Goal: Task Accomplishment & Management: Manage account settings

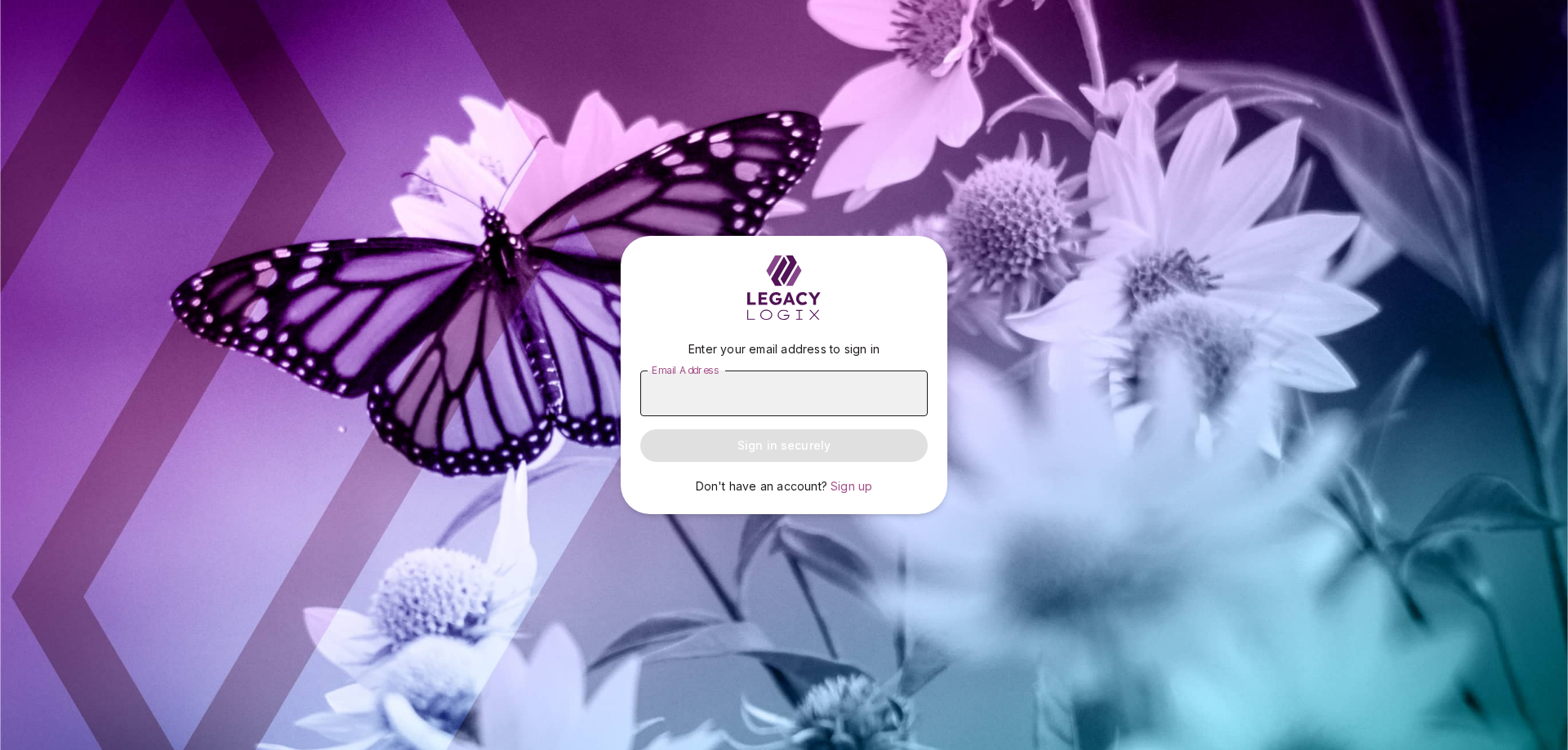
click at [725, 397] on input "Email Address" at bounding box center [784, 394] width 287 height 46
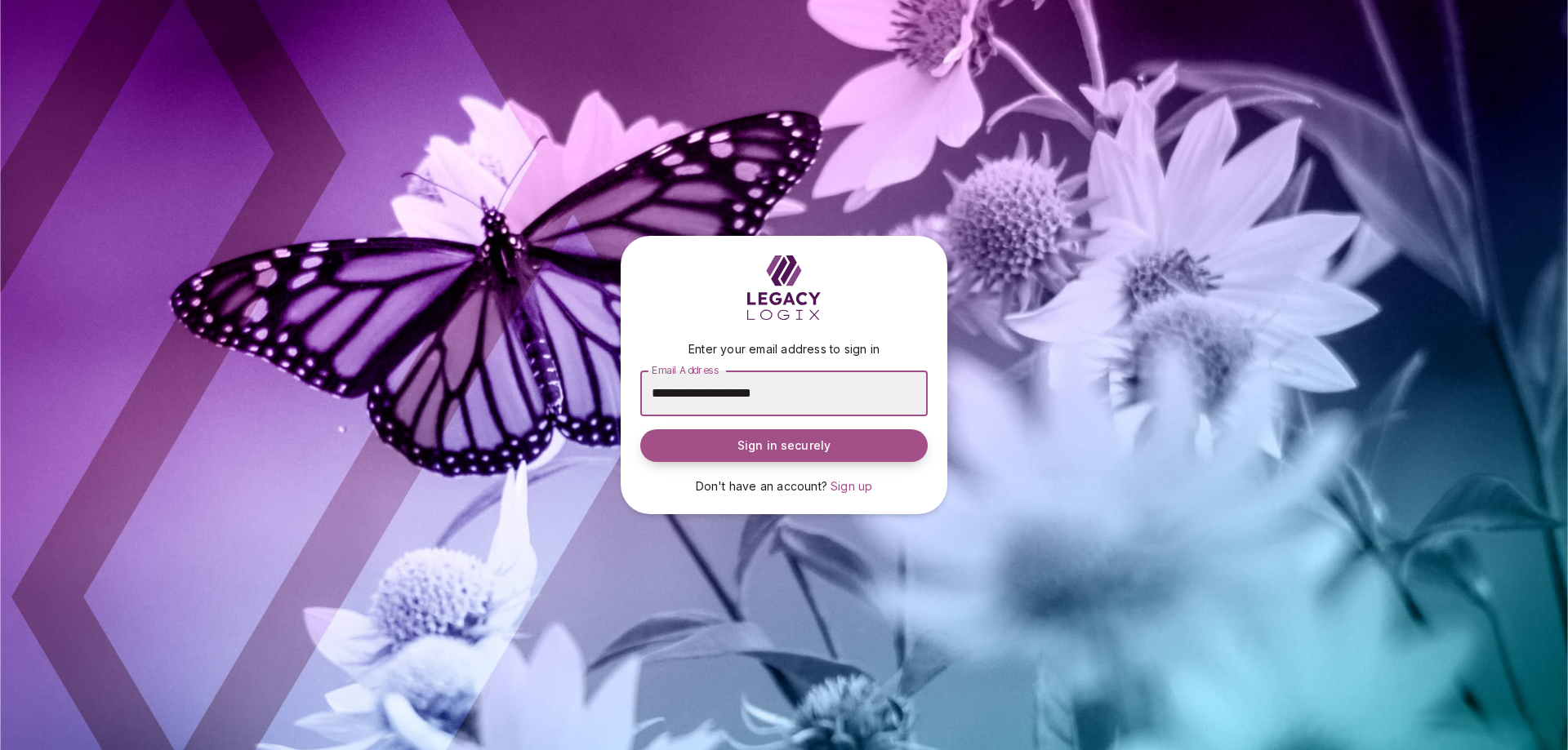
type input "**********"
click at [728, 450] on button "Sign in securely" at bounding box center [784, 446] width 287 height 33
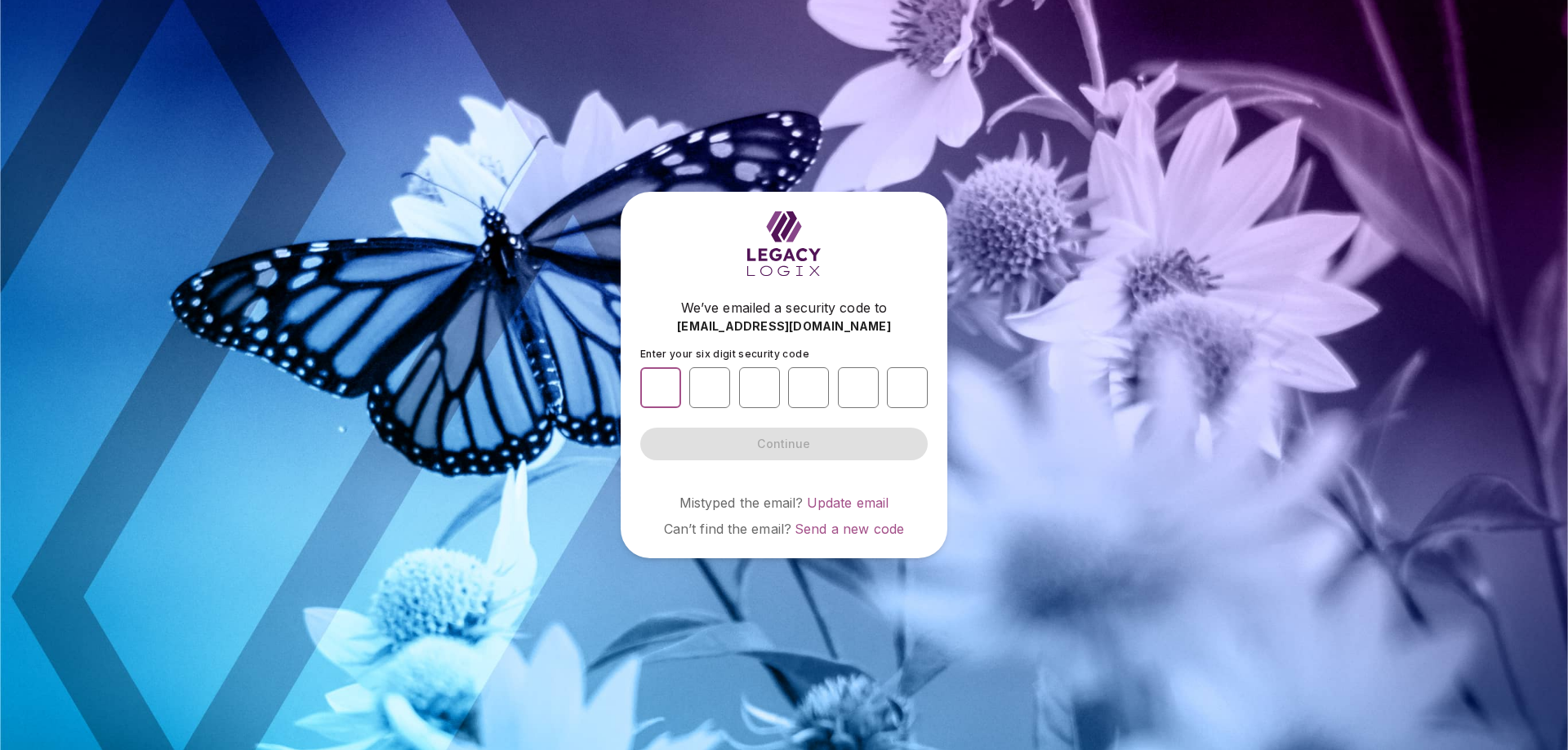
click at [672, 379] on input "number" at bounding box center [661, 388] width 41 height 41
type input "*"
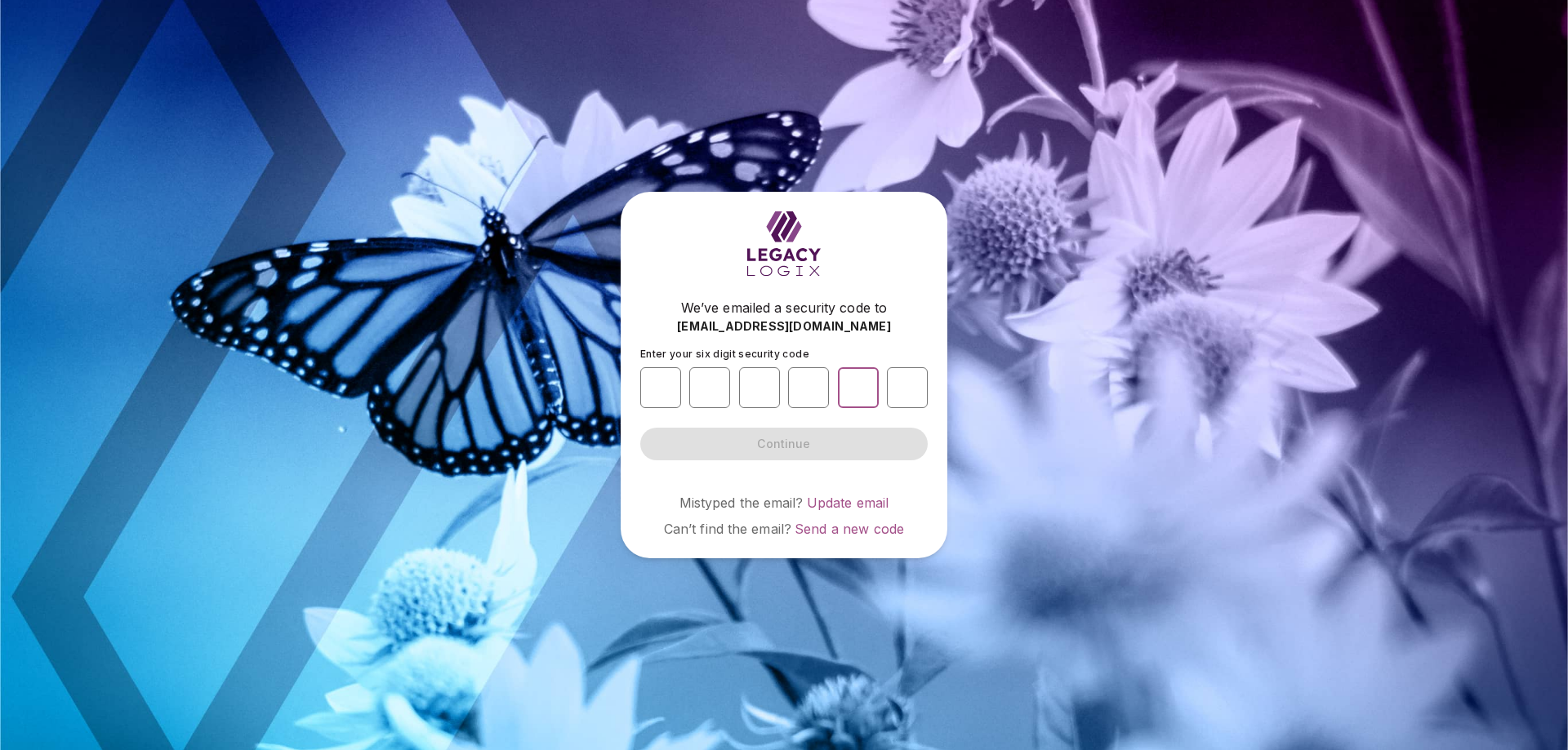
type input "*"
click at [750, 441] on button "Continue" at bounding box center [784, 444] width 287 height 33
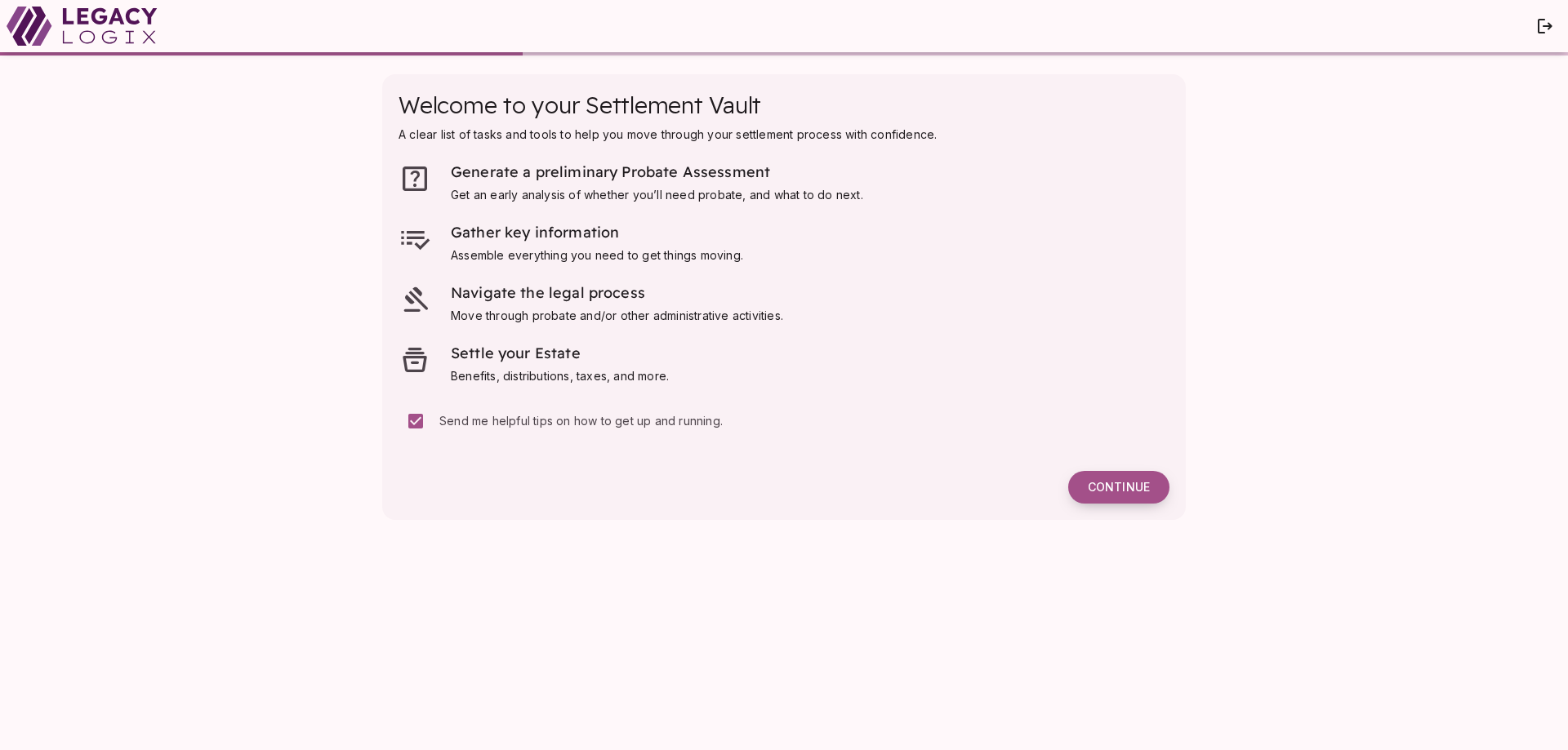
click at [1100, 492] on span "Continue" at bounding box center [1119, 487] width 62 height 15
